Goal: Task Accomplishment & Management: Use online tool/utility

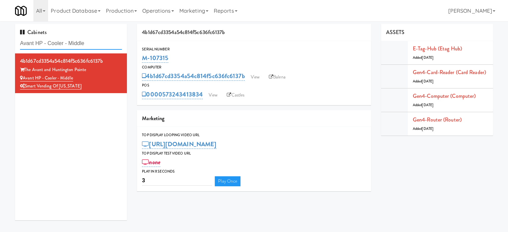
click at [87, 43] on input "Avant HP - Cooler - Middle" at bounding box center [71, 43] width 102 height 12
paste input "Holiday Inn Time Squar"
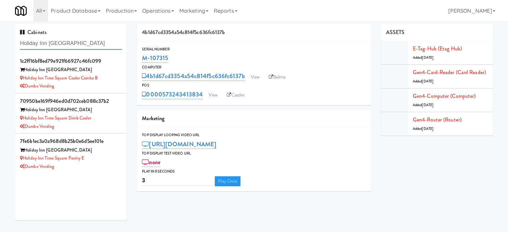
click at [94, 43] on input "Holiday Inn [GEOGRAPHIC_DATA]" at bounding box center [71, 43] width 102 height 12
click at [91, 41] on input "Holiday Inn [GEOGRAPHIC_DATA]" at bounding box center [71, 43] width 102 height 12
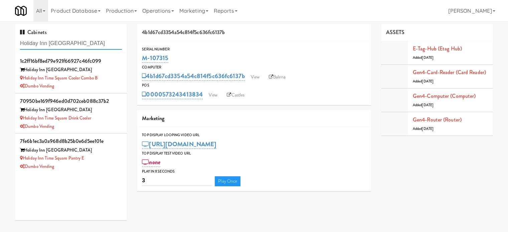
click at [91, 41] on input "Holiday Inn [GEOGRAPHIC_DATA]" at bounding box center [71, 43] width 102 height 12
paste input "Cooler Combo B"
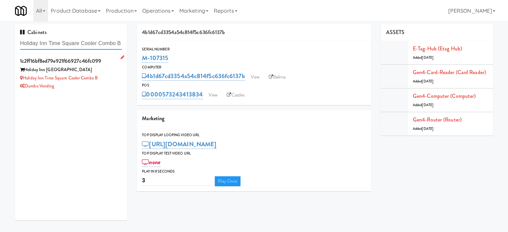
type input "Holiday Inn Time Square Cooler Combo B"
drag, startPoint x: 110, startPoint y: 79, endPoint x: 232, endPoint y: 45, distance: 127.1
click at [111, 79] on div "Holiday Inn Time Square Cooler Combo B" at bounding box center [71, 78] width 102 height 8
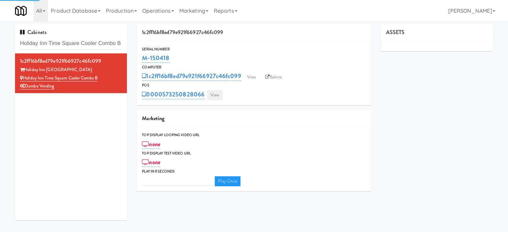
type input "3"
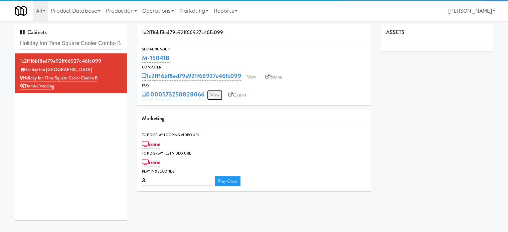
click at [217, 96] on link "View" at bounding box center [214, 95] width 15 height 10
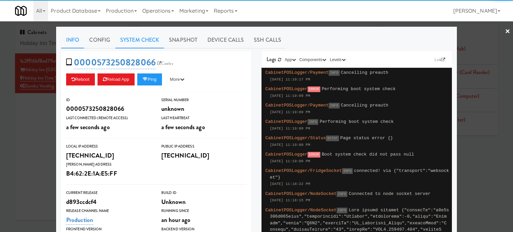
click at [137, 42] on link "System Check" at bounding box center [139, 40] width 49 height 17
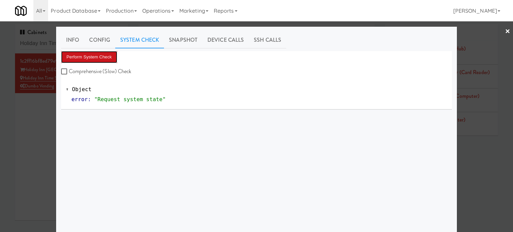
click at [91, 57] on button "Perform System Check" at bounding box center [89, 57] width 56 height 12
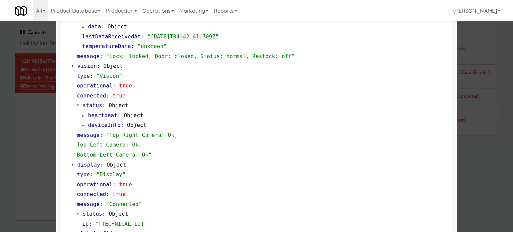
scroll to position [296, 0]
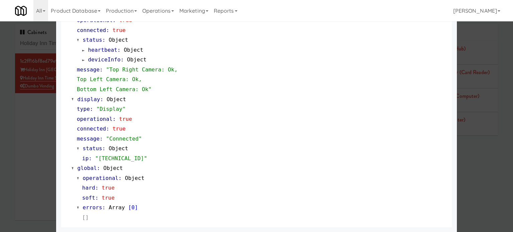
click at [31, 140] on div at bounding box center [256, 116] width 513 height 232
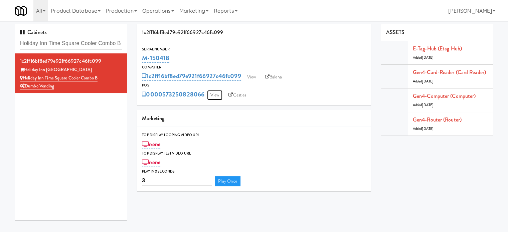
click at [215, 98] on link "View" at bounding box center [214, 95] width 15 height 10
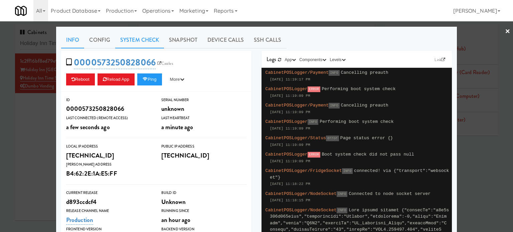
click at [141, 41] on link "System Check" at bounding box center [139, 40] width 49 height 17
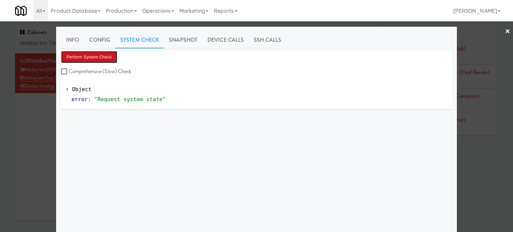
click at [103, 59] on button "Perform System Check" at bounding box center [89, 57] width 56 height 12
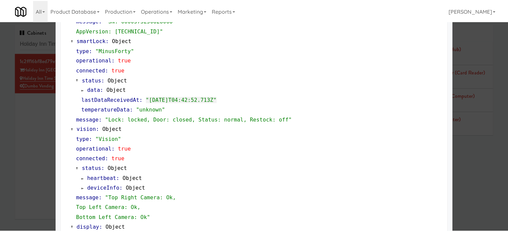
scroll to position [296, 0]
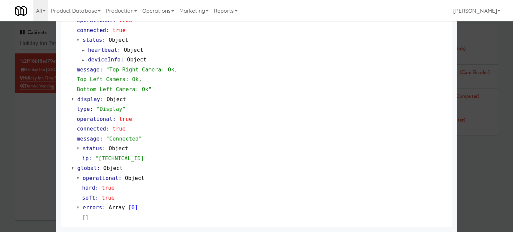
click at [487, 135] on div at bounding box center [256, 116] width 513 height 232
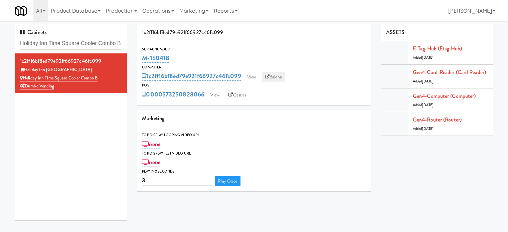
click at [274, 78] on link "Balena" at bounding box center [273, 77] width 23 height 10
